Goal: Check status: Check status

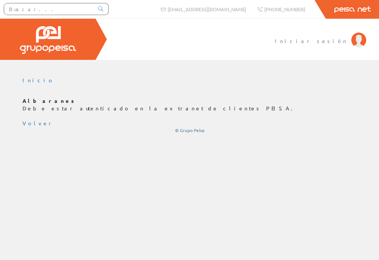
click at [326, 42] on span "Iniciar sesión" at bounding box center [311, 40] width 73 height 7
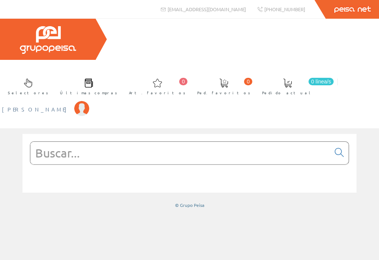
click at [70, 106] on span "[PERSON_NAME]" at bounding box center [36, 109] width 69 height 7
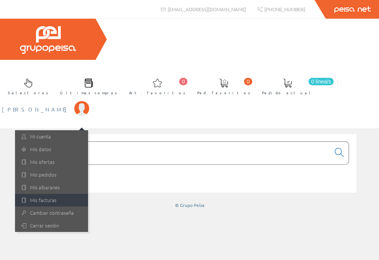
click at [88, 194] on link "Mis facturas" at bounding box center [51, 200] width 73 height 13
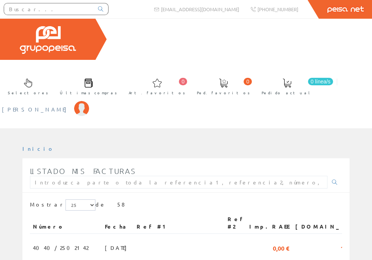
click at [70, 106] on span "[PERSON_NAME]" at bounding box center [36, 109] width 69 height 7
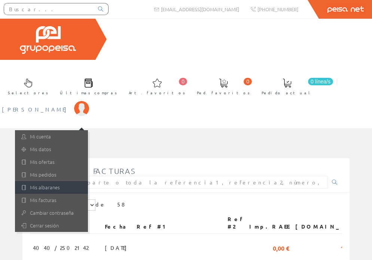
click at [88, 181] on link "Mis albaranes" at bounding box center [51, 187] width 73 height 13
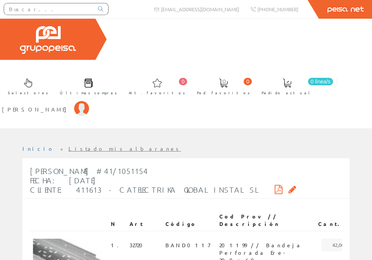
click at [275, 187] on icon at bounding box center [279, 189] width 8 height 5
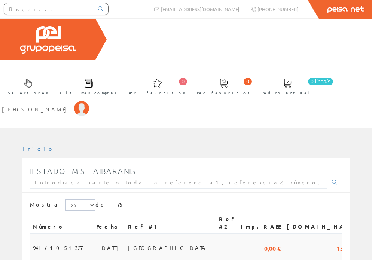
click at [50, 242] on span "941/1051327" at bounding box center [57, 248] width 49 height 13
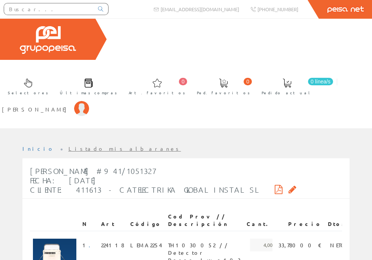
click at [275, 187] on icon at bounding box center [279, 189] width 8 height 5
